Goal: Task Accomplishment & Management: Use online tool/utility

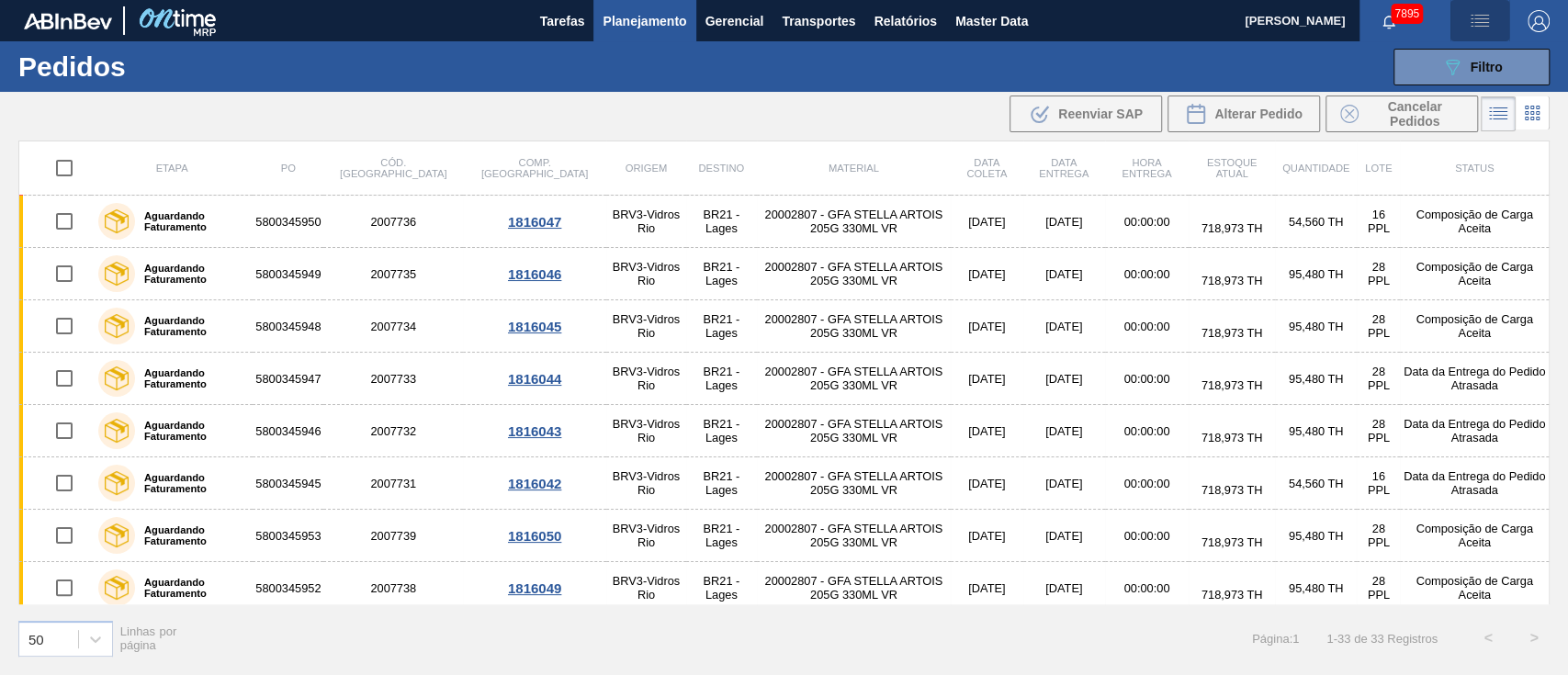
click at [1471, 26] on img "button" at bounding box center [1480, 21] width 22 height 22
click at [1450, 66] on li "Upload de Volumes" at bounding box center [1474, 64] width 159 height 33
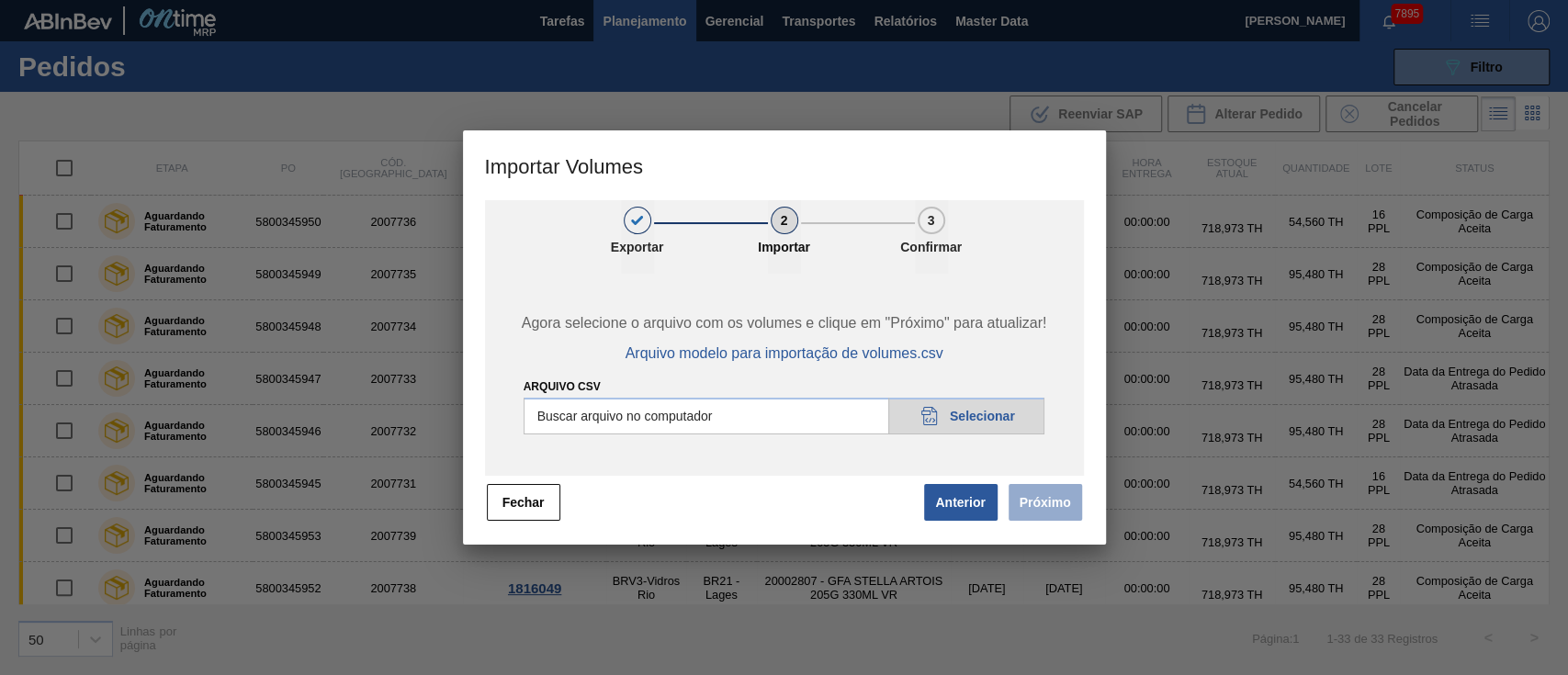
click at [979, 408] on input "Arquivo csv" at bounding box center [784, 415] width 522 height 37
type input "C:\fakepath\PedidoVolumeModeloImportacao (79).csv"
click at [1065, 494] on button "Próximo" at bounding box center [1046, 501] width 73 height 37
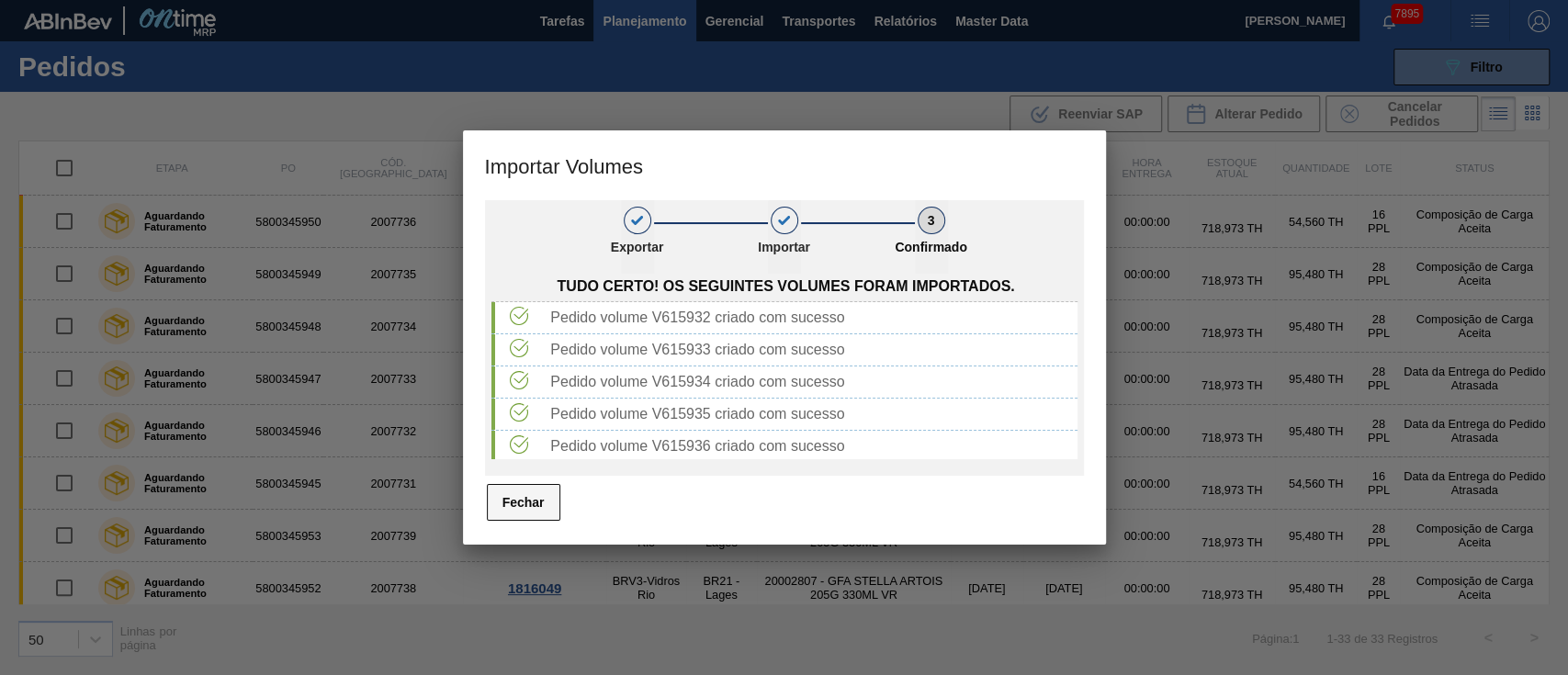
click at [527, 503] on button "Fechar" at bounding box center [523, 501] width 73 height 37
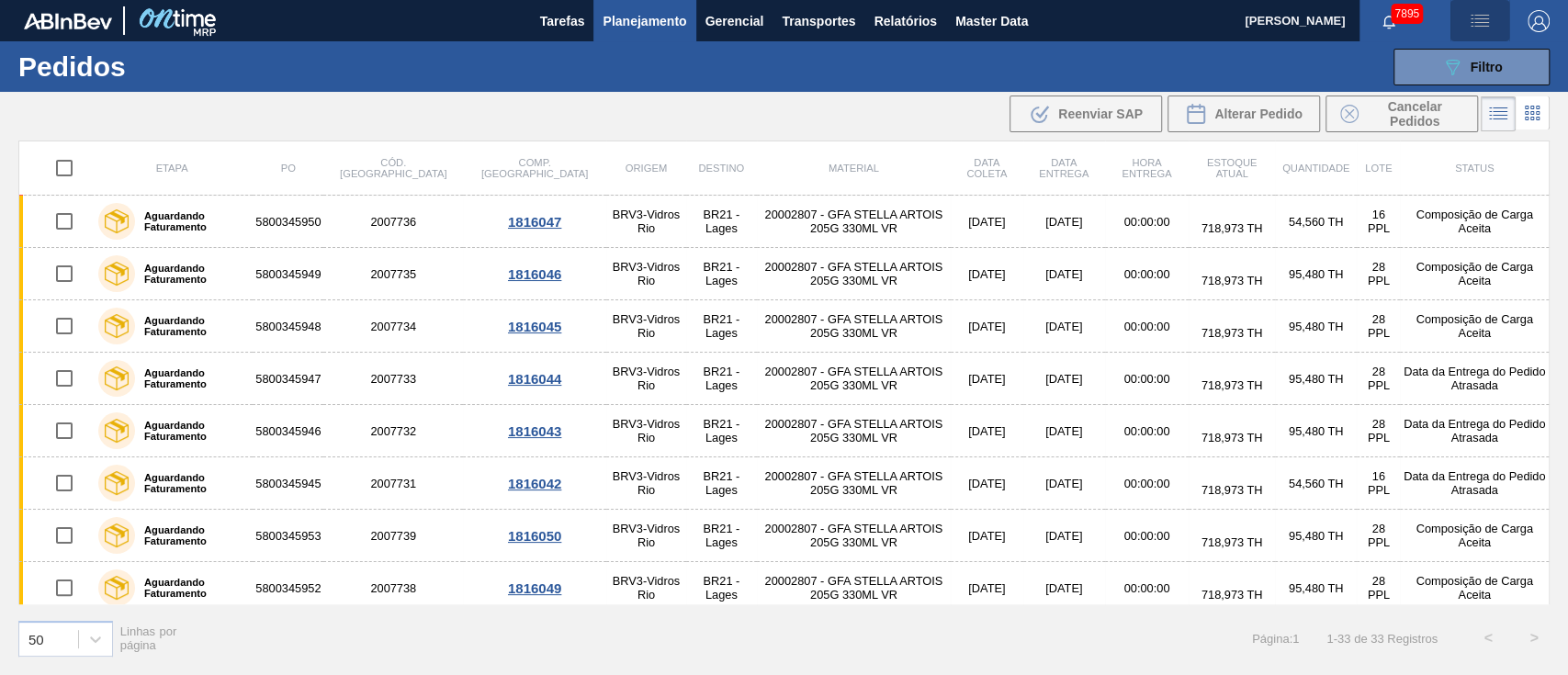
click at [1481, 24] on img "button" at bounding box center [1480, 21] width 22 height 22
click at [1474, 67] on li "Upload de Volumes" at bounding box center [1474, 64] width 159 height 33
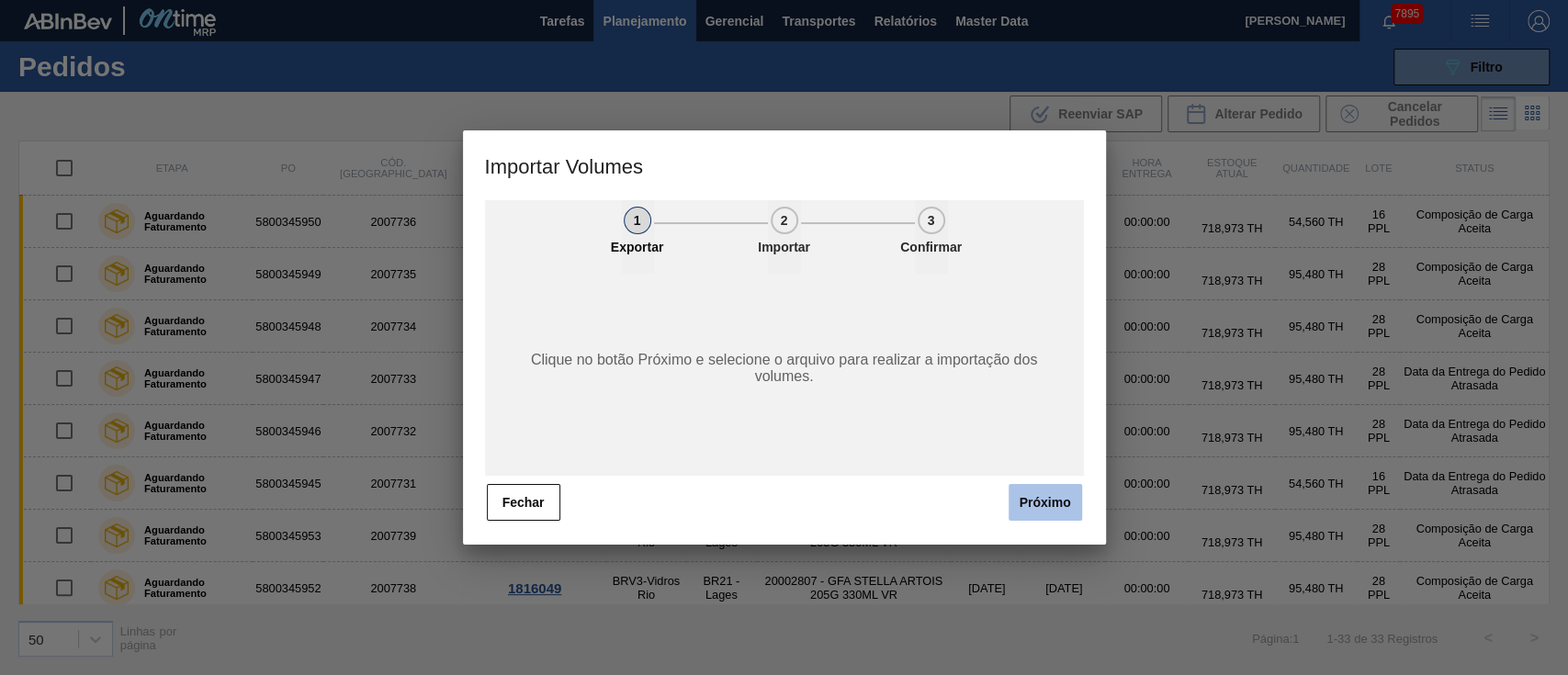
click at [1053, 507] on button "Próximo" at bounding box center [1046, 501] width 73 height 37
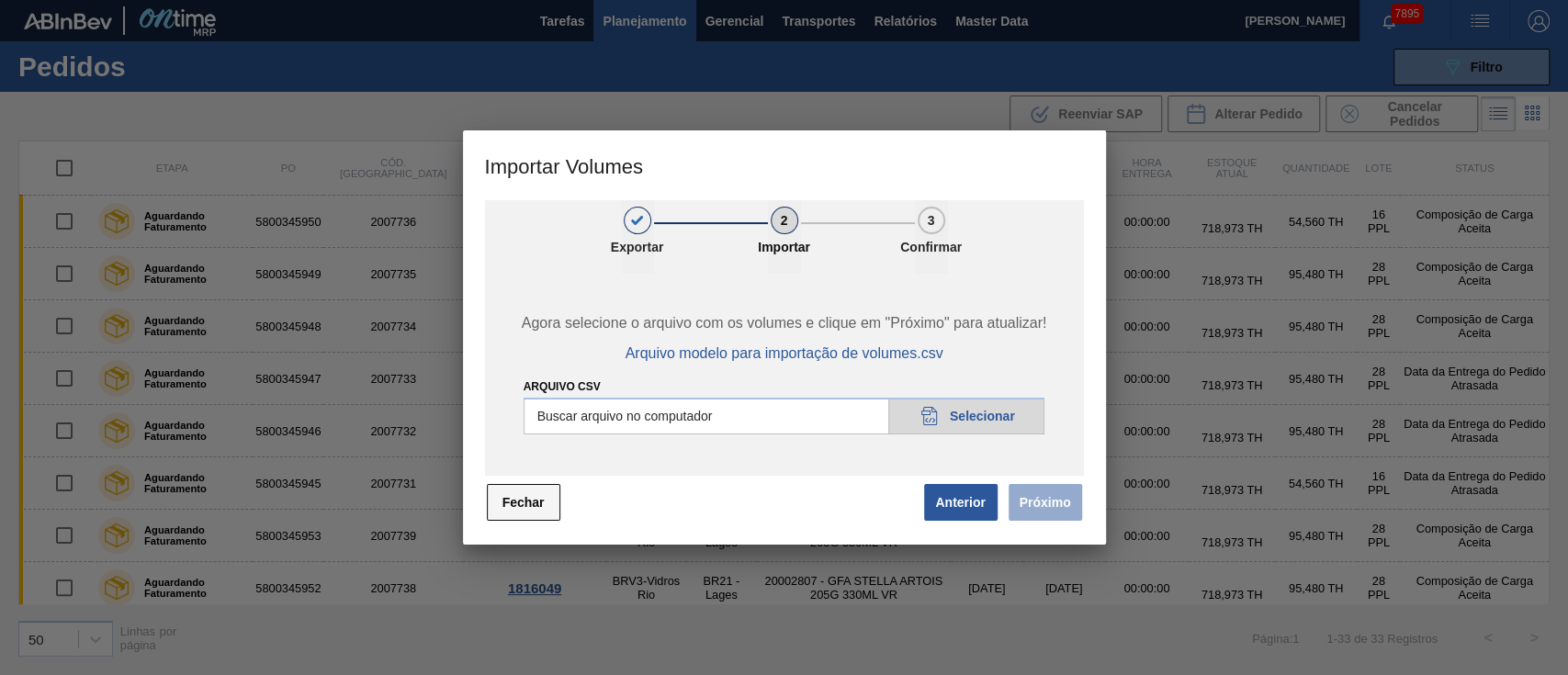
click at [507, 504] on button "Fechar" at bounding box center [523, 501] width 73 height 37
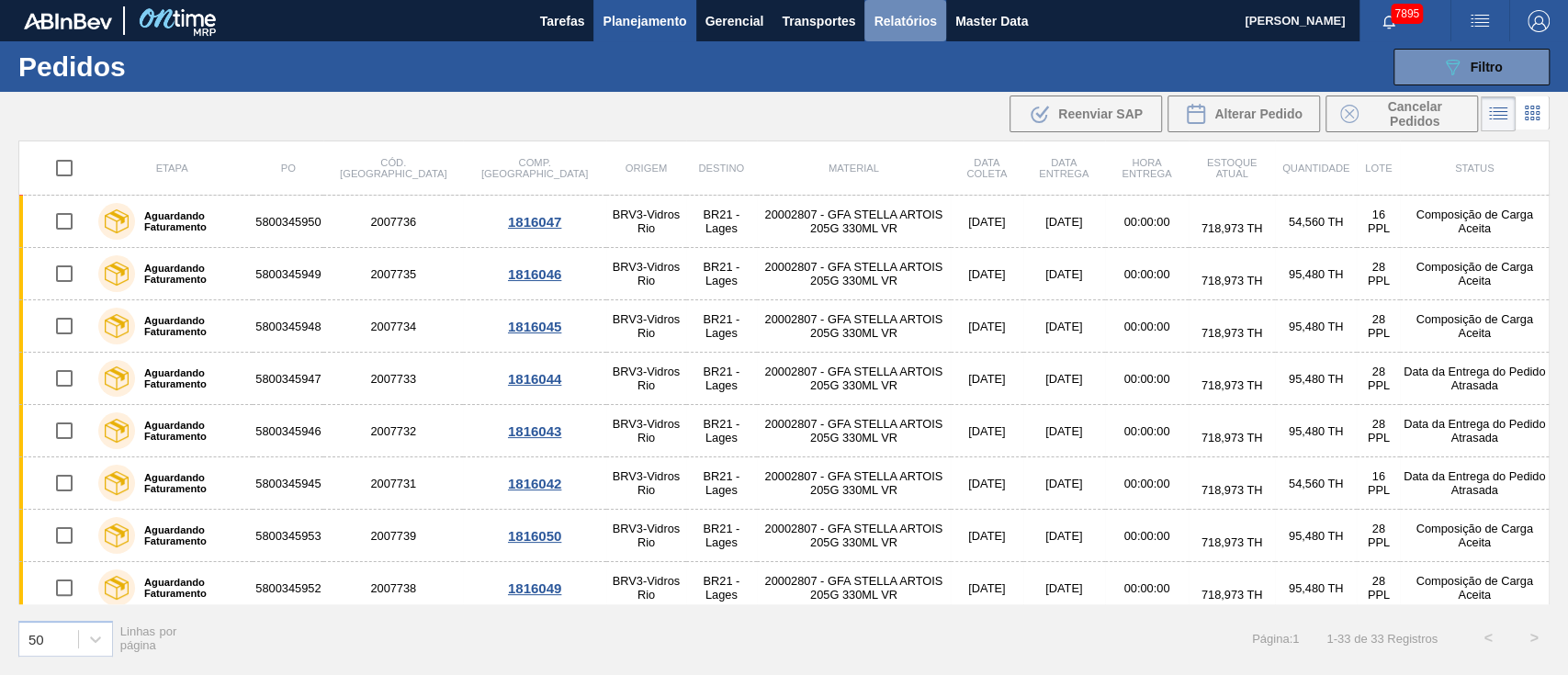
click at [904, 17] on span "Relatórios" at bounding box center [904, 21] width 62 height 22
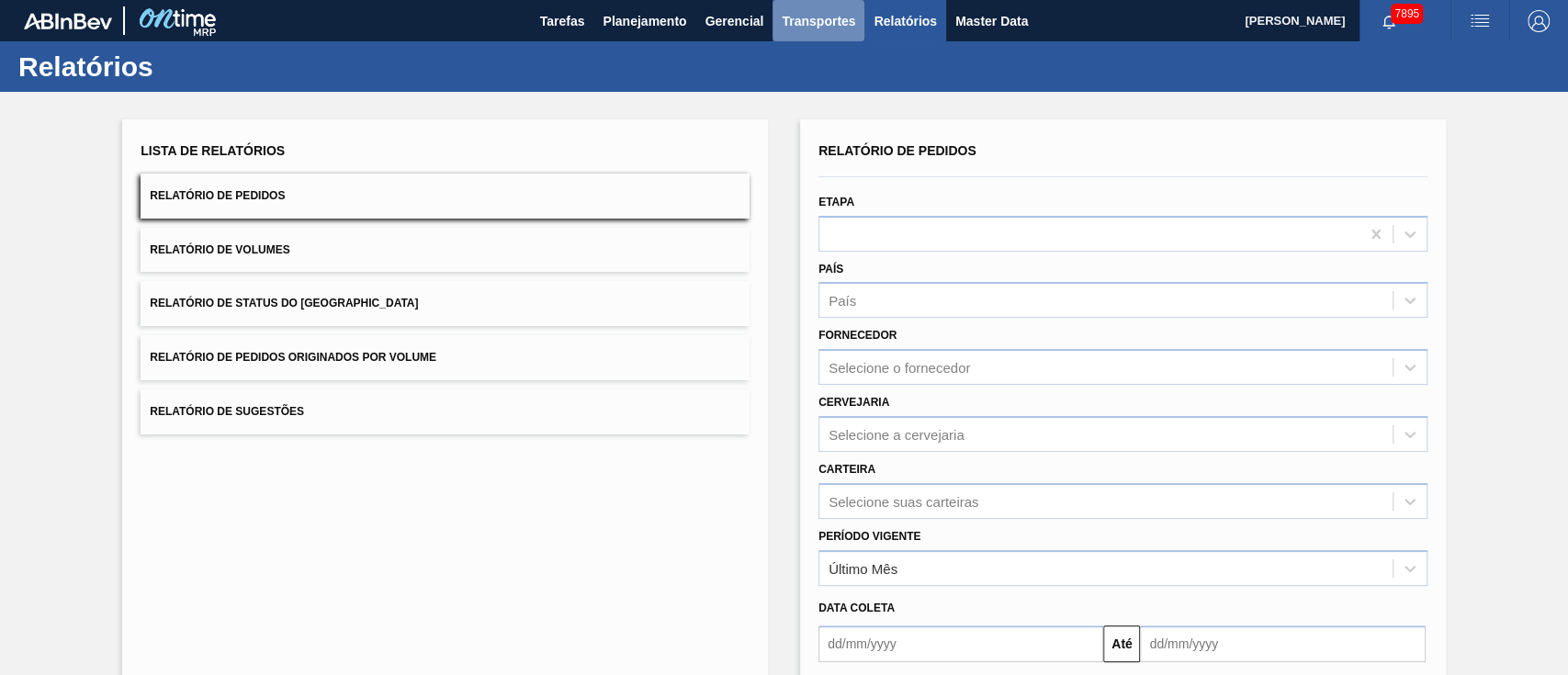
click at [830, 18] on span "Transportes" at bounding box center [819, 21] width 73 height 22
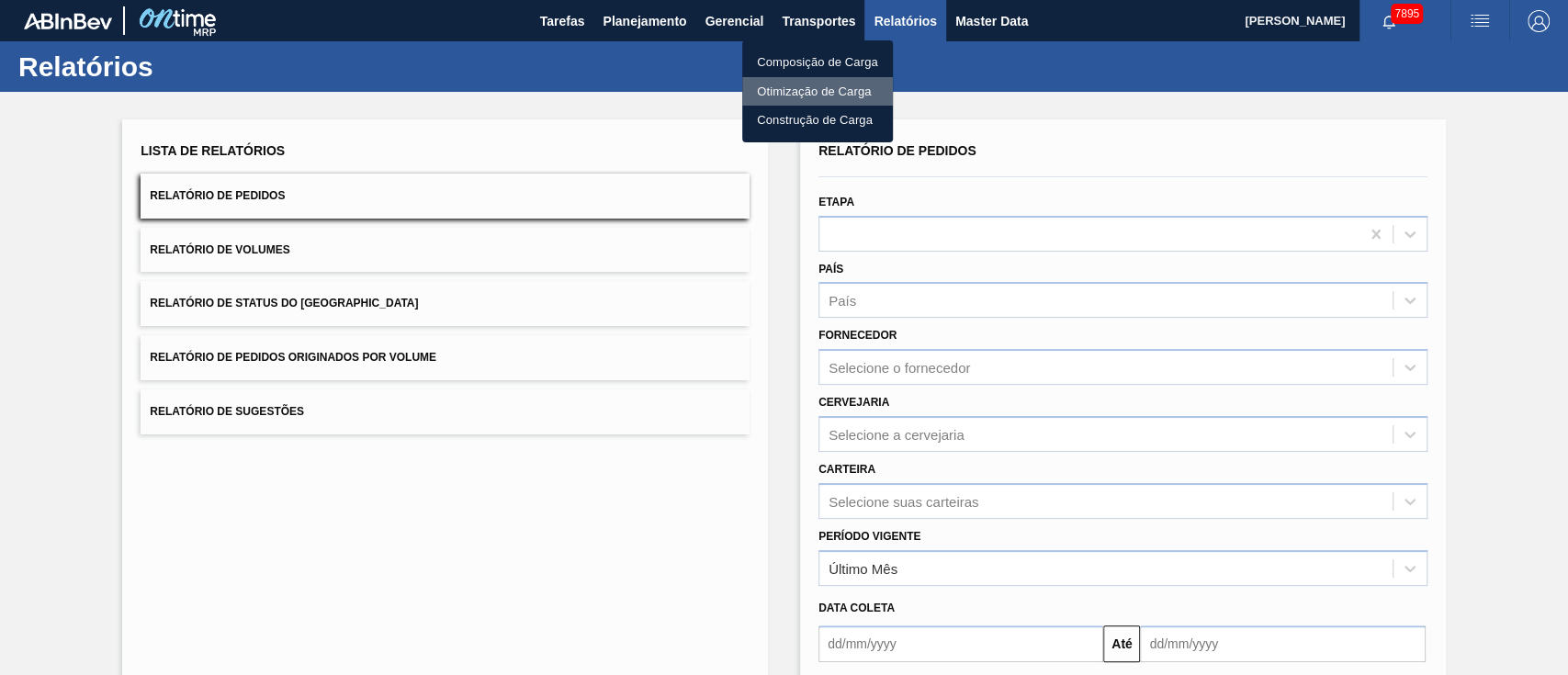
click at [813, 92] on li "Otimização de Carga" at bounding box center [818, 92] width 151 height 30
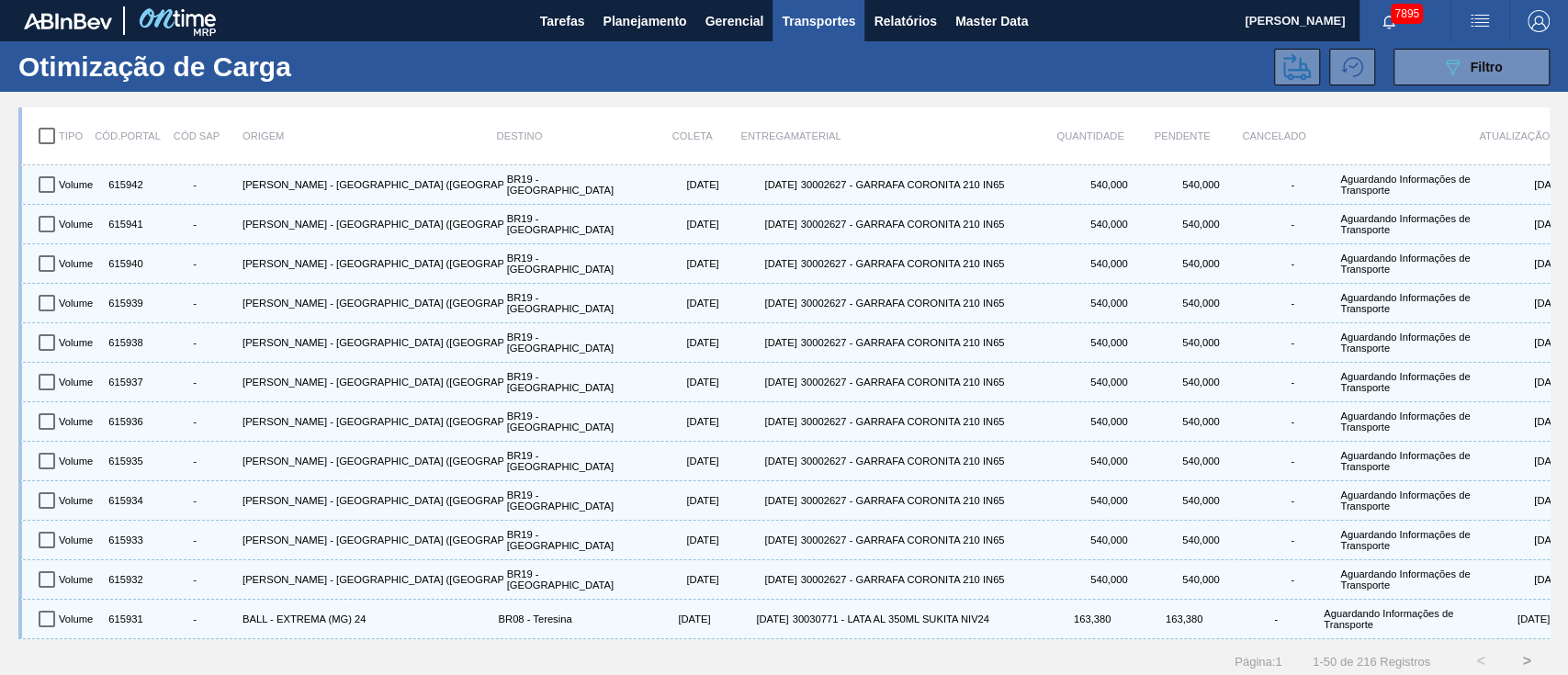
click at [45, 131] on input "checkbox" at bounding box center [46, 135] width 39 height 38
checkbox input "true"
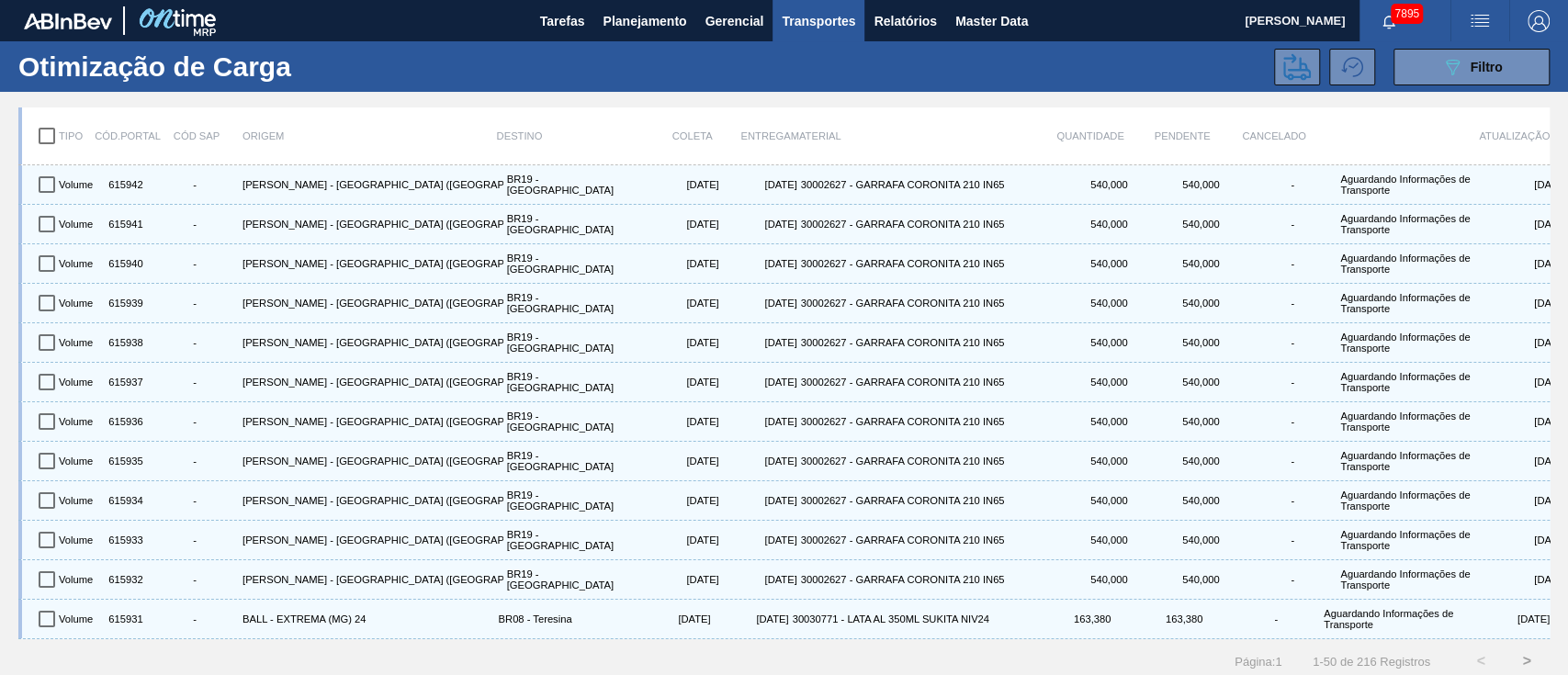
checkbox input "true"
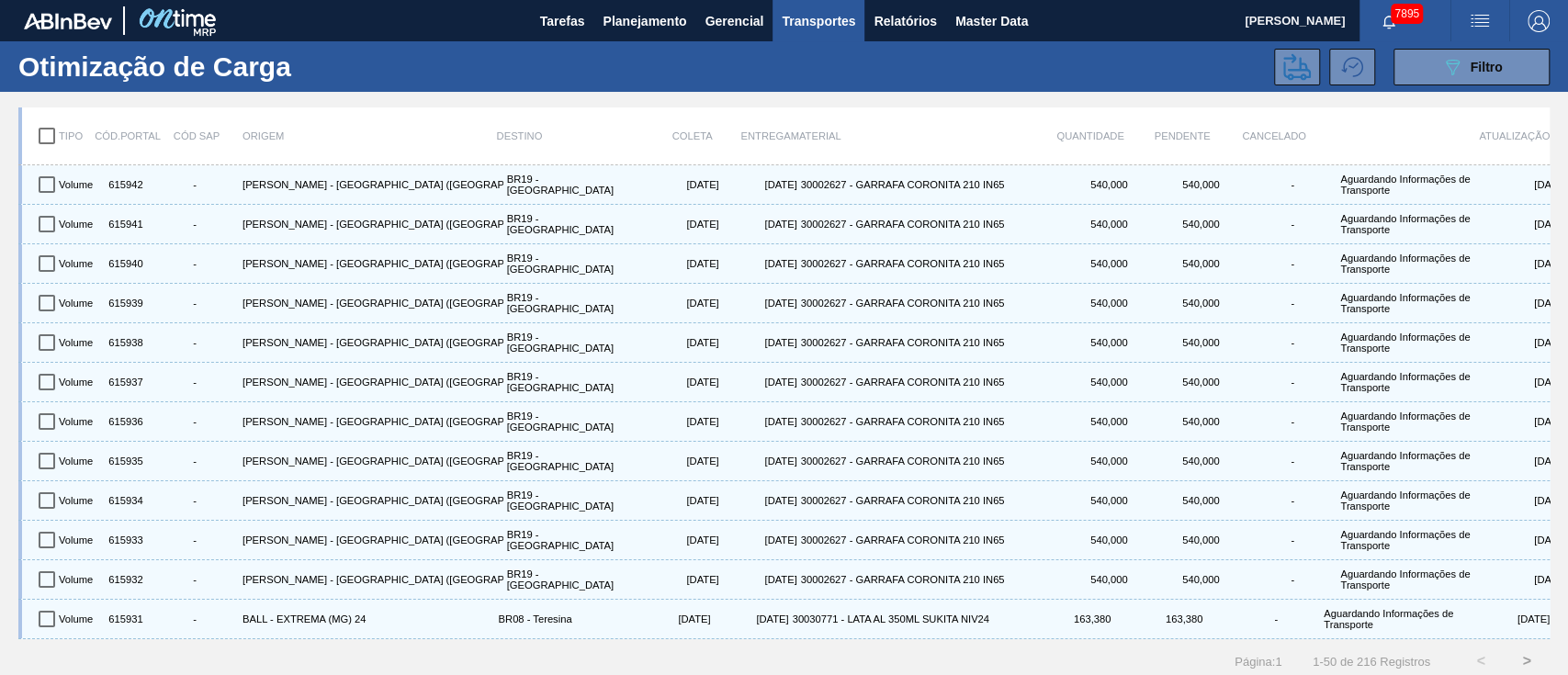
checkbox input "true"
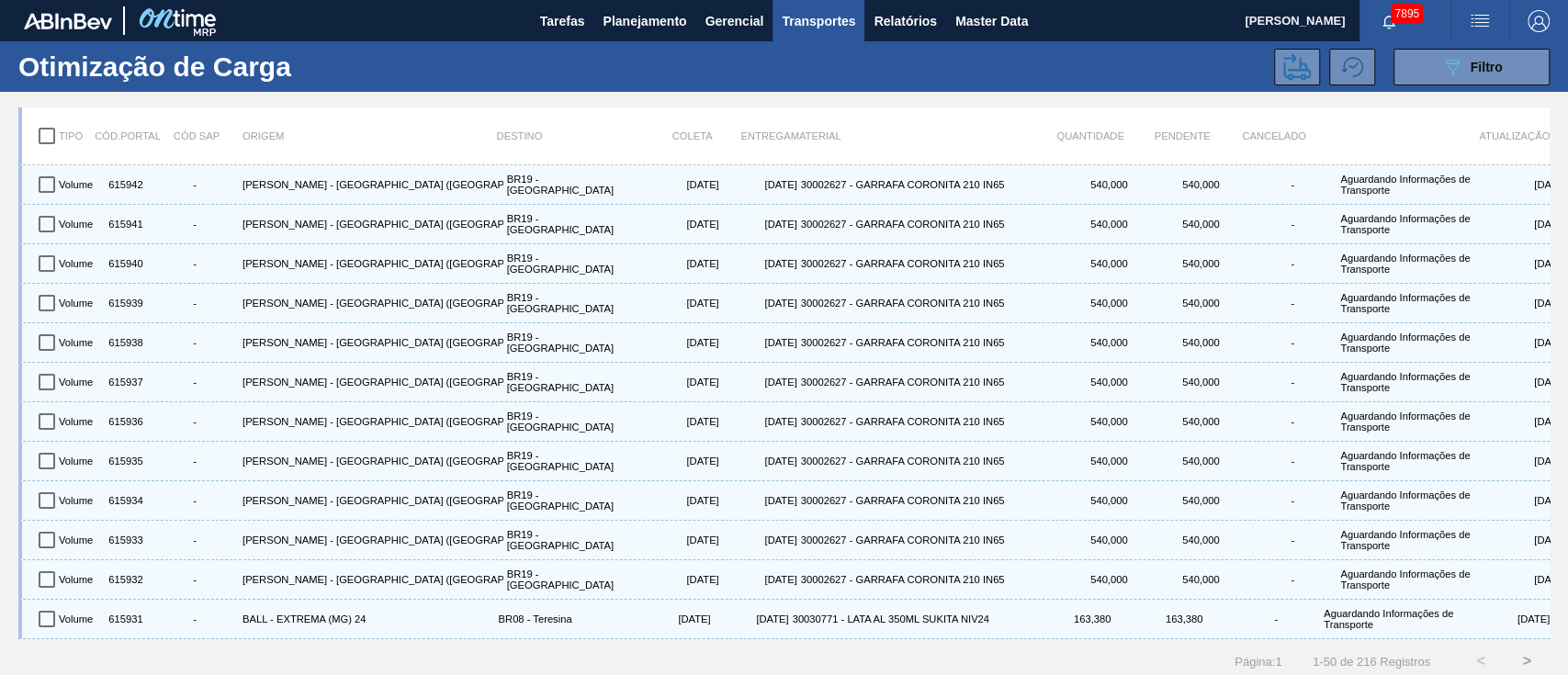
checkbox input "true"
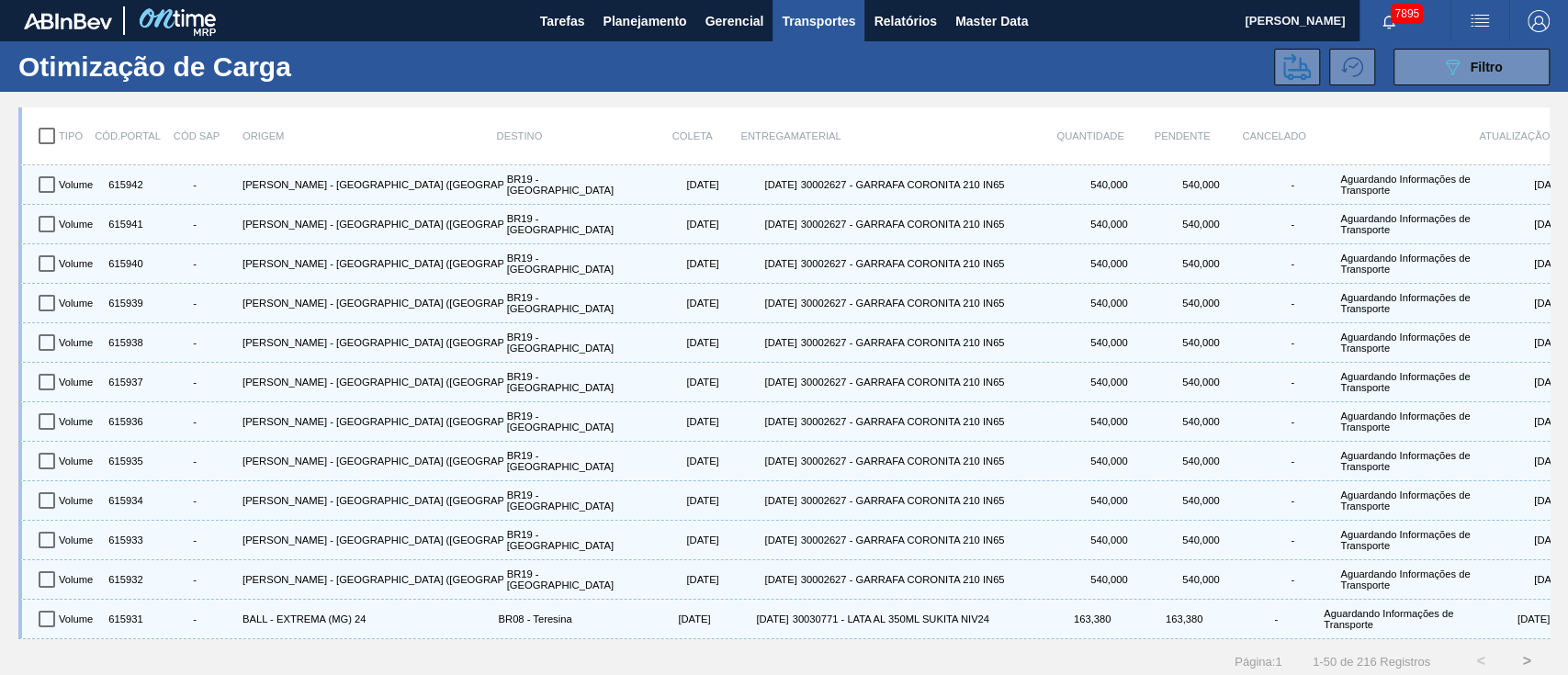
checkbox input "true"
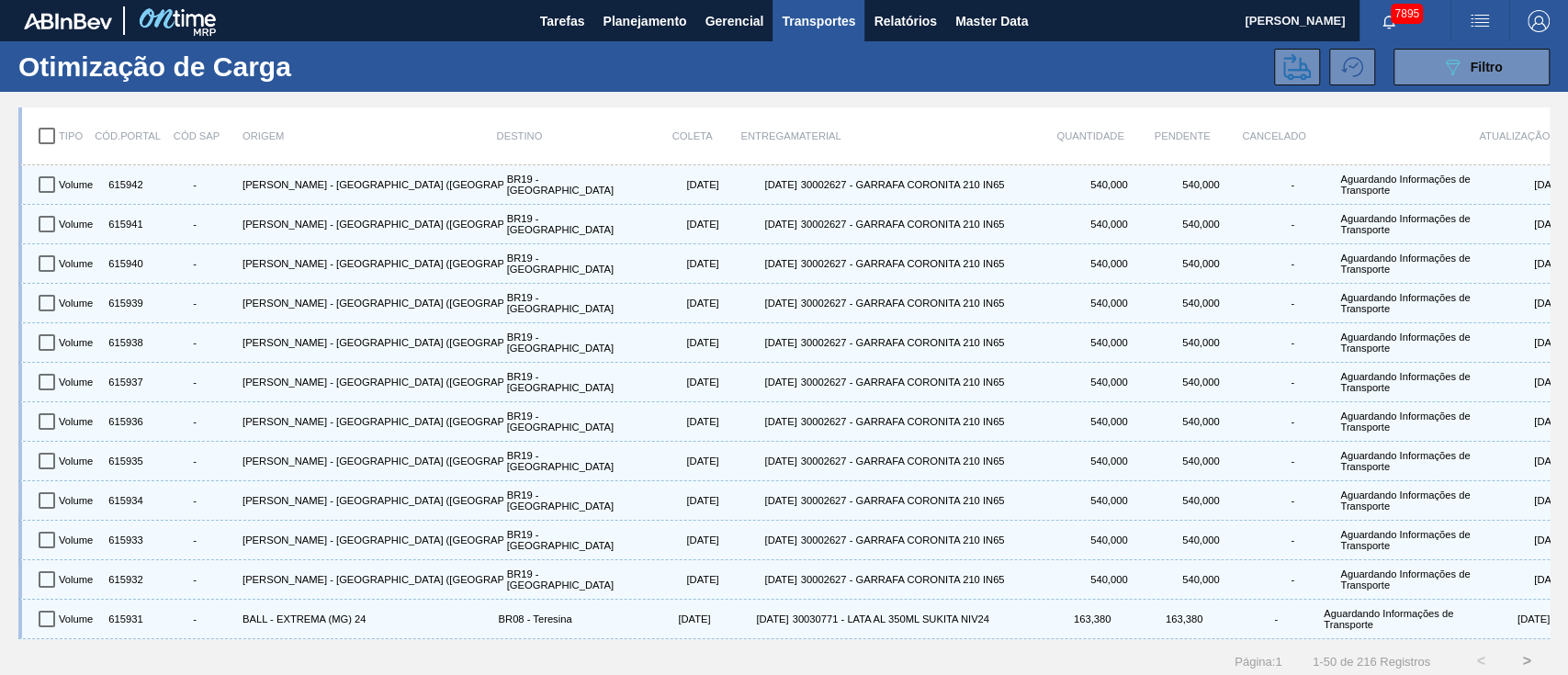
checkbox input "true"
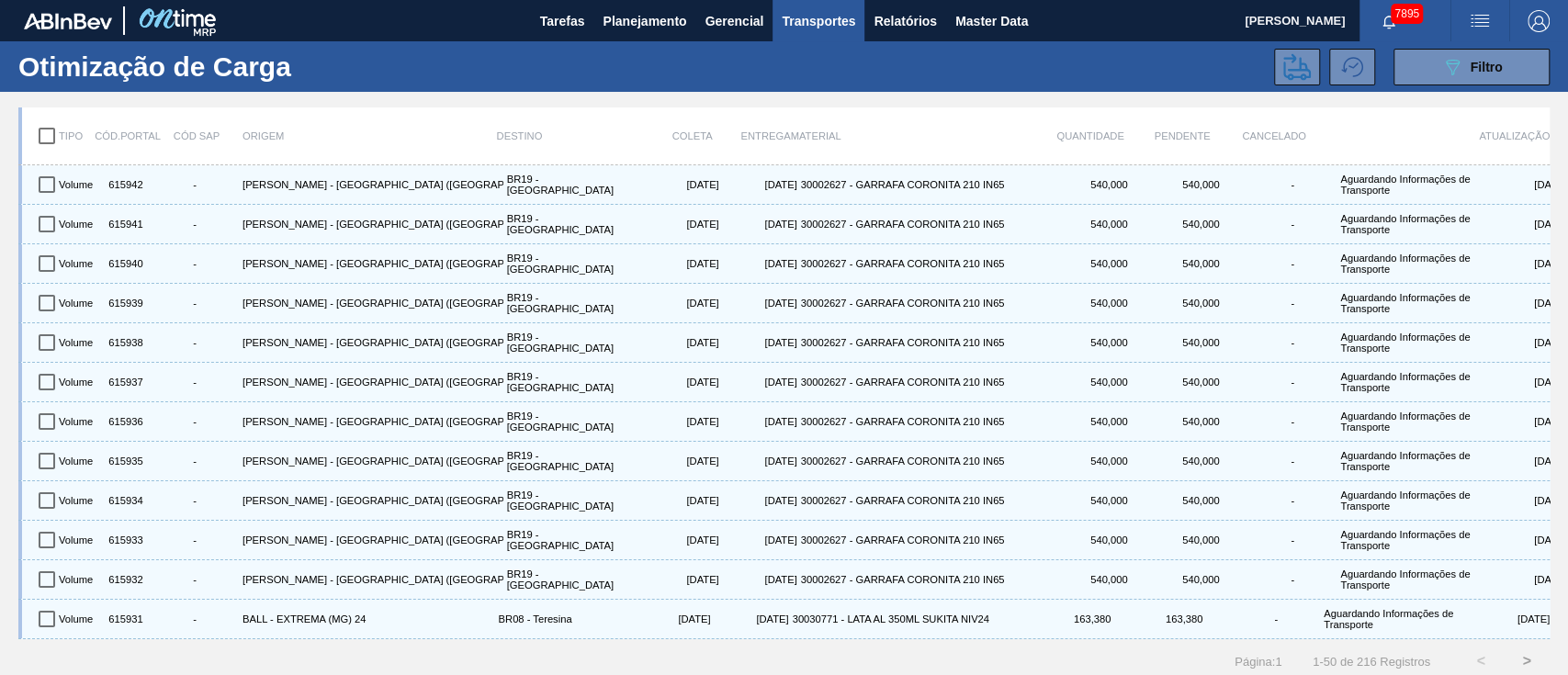
checkbox input "true"
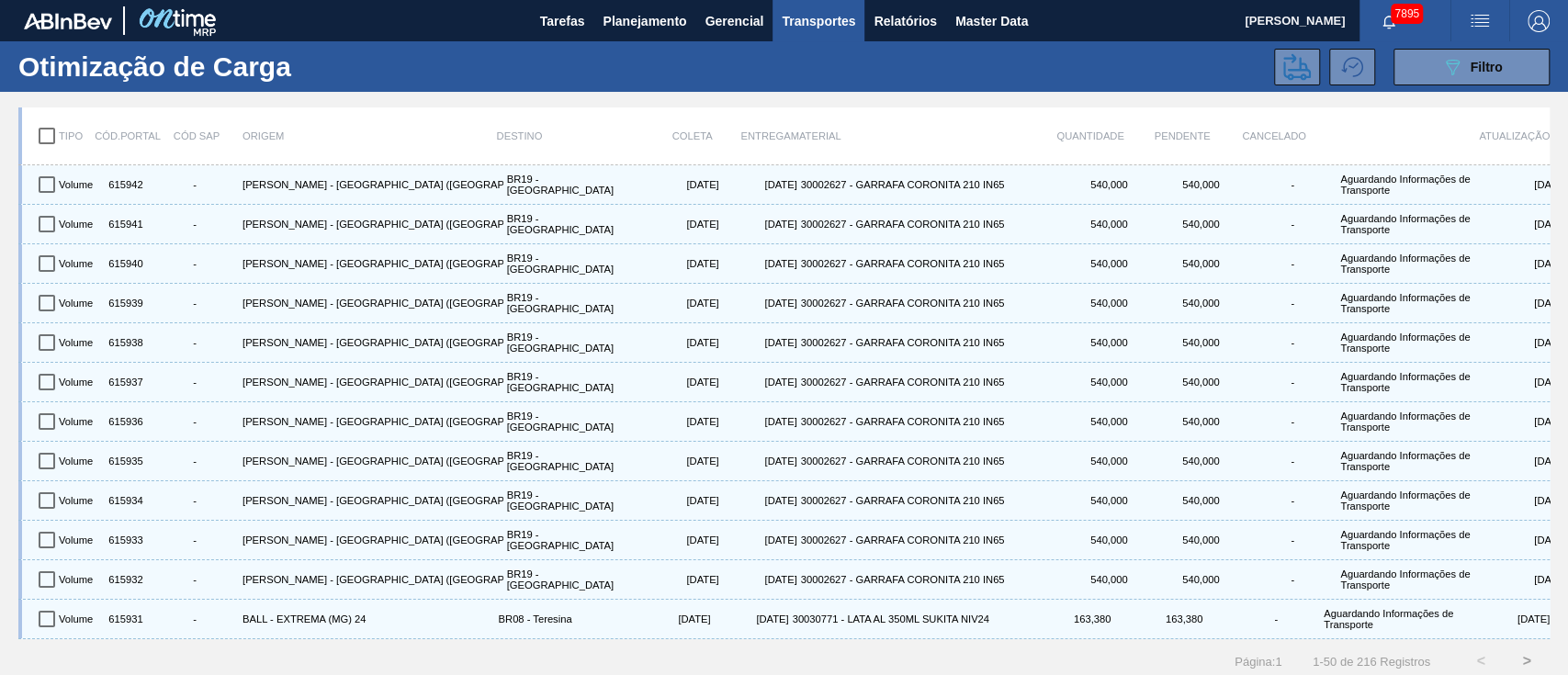
checkbox input "true"
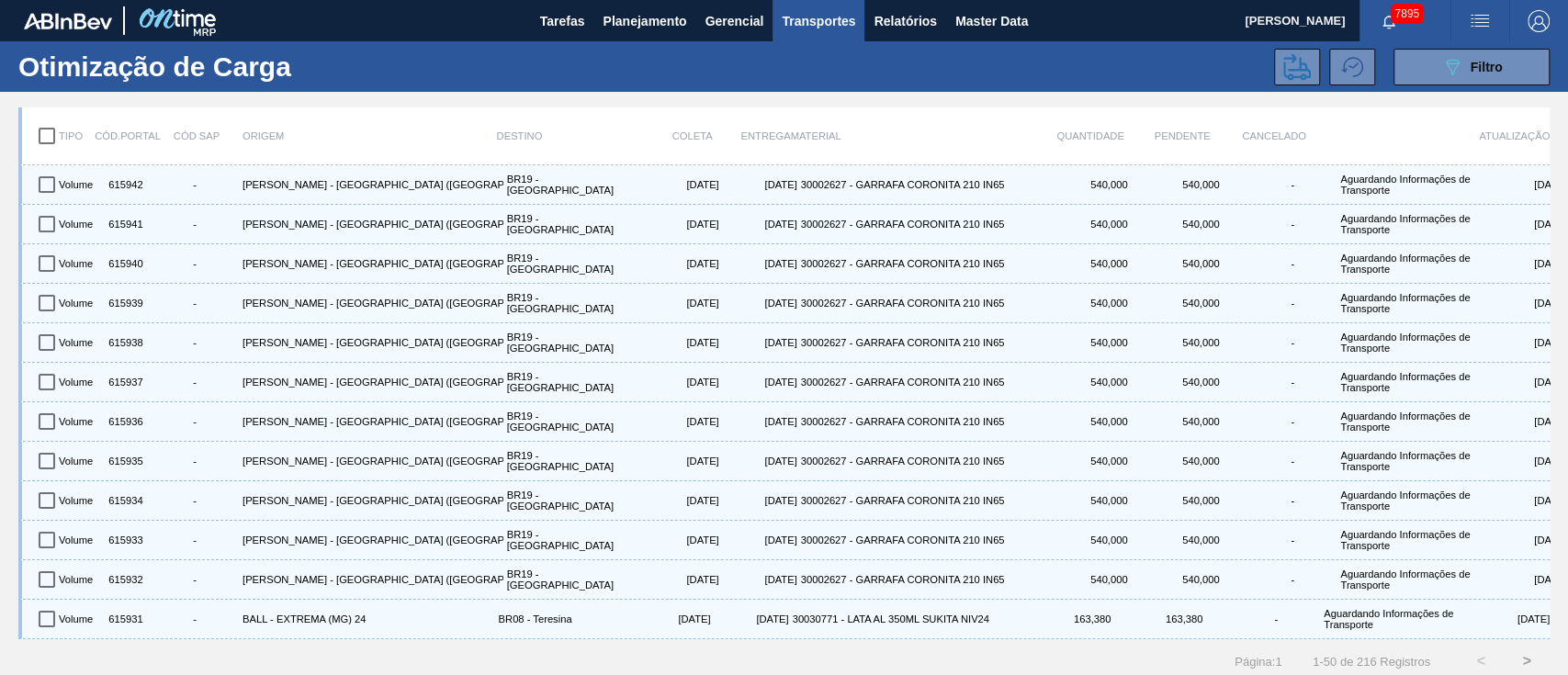
checkbox input "true"
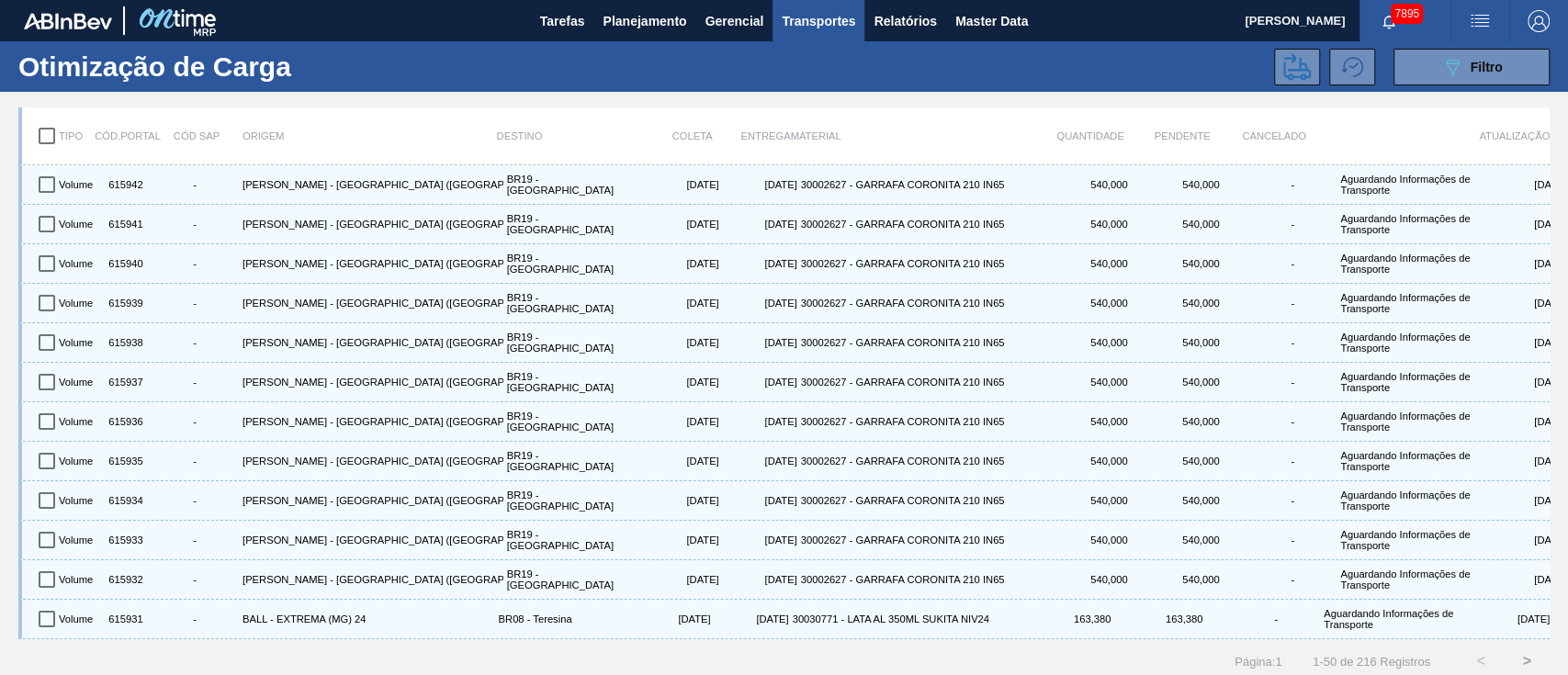
checkbox input "true"
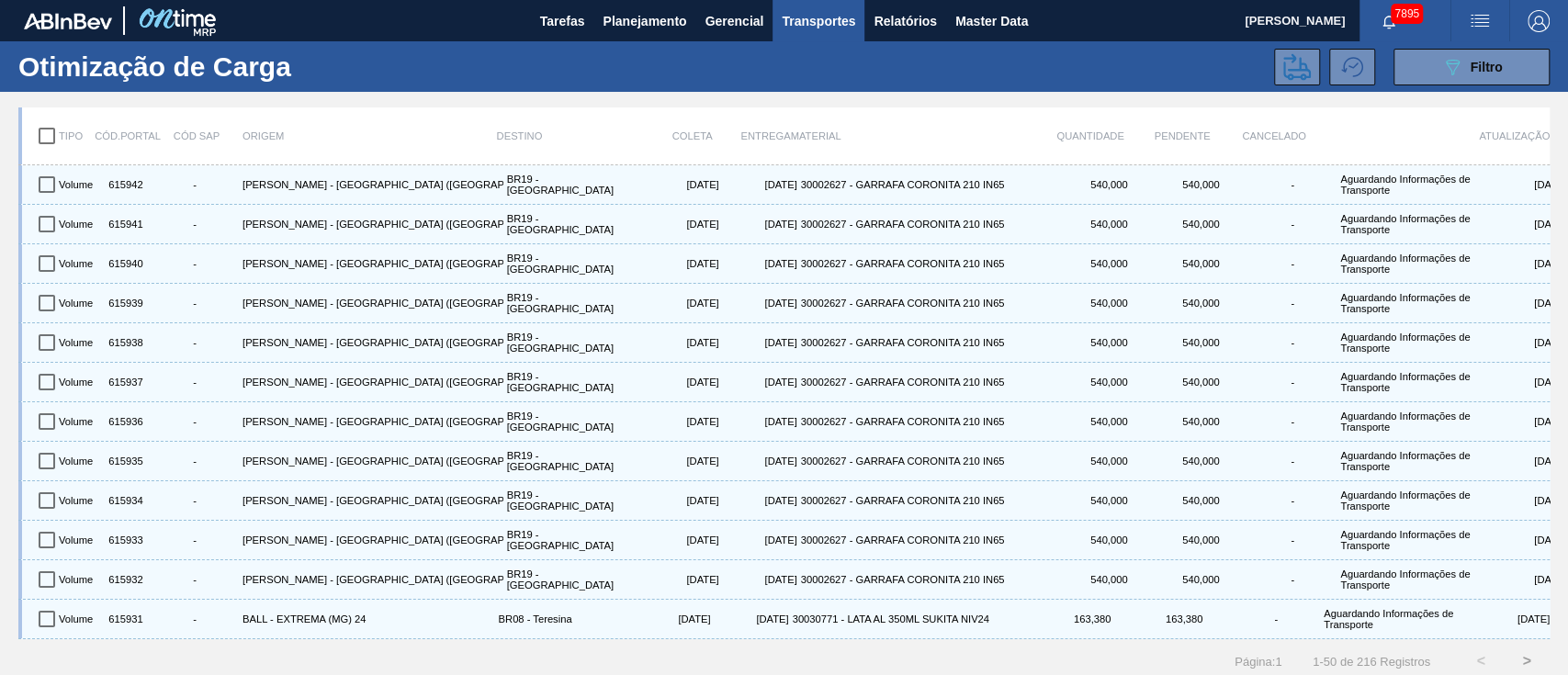
checkbox input "true"
click at [1294, 73] on icon at bounding box center [1297, 67] width 28 height 28
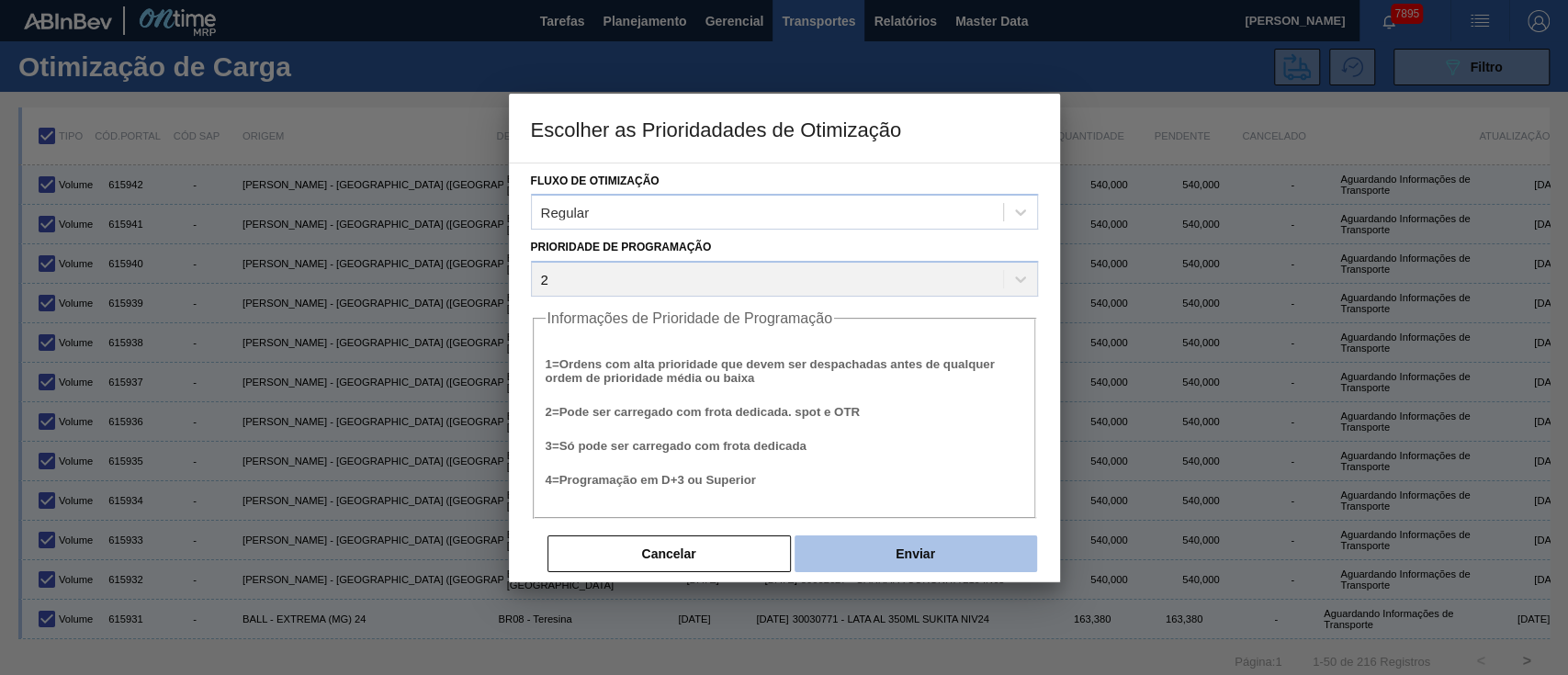
click at [908, 565] on button "Enviar" at bounding box center [916, 553] width 243 height 37
